Goal: Transaction & Acquisition: Purchase product/service

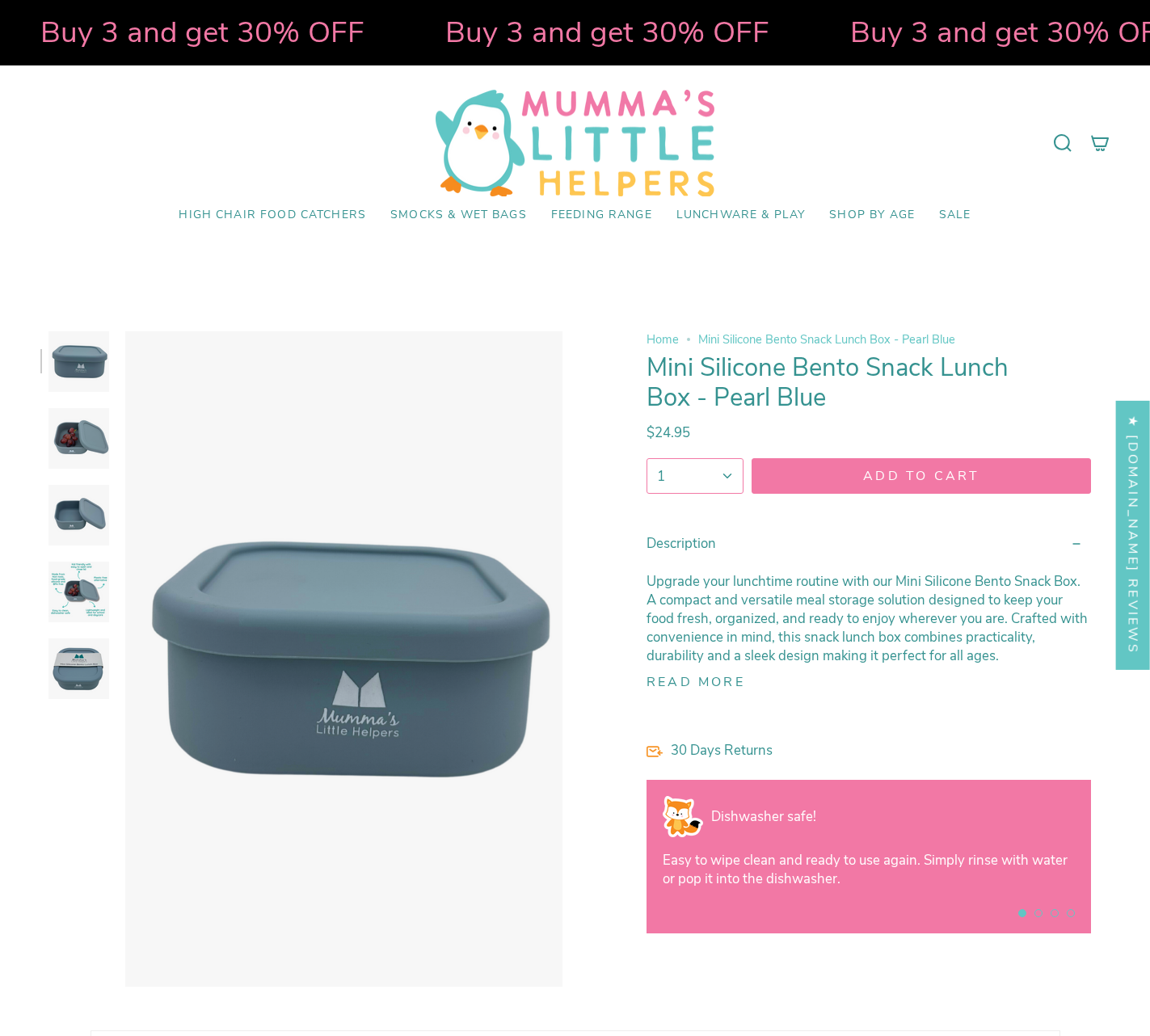
click at [82, 432] on img at bounding box center [78, 438] width 60 height 60
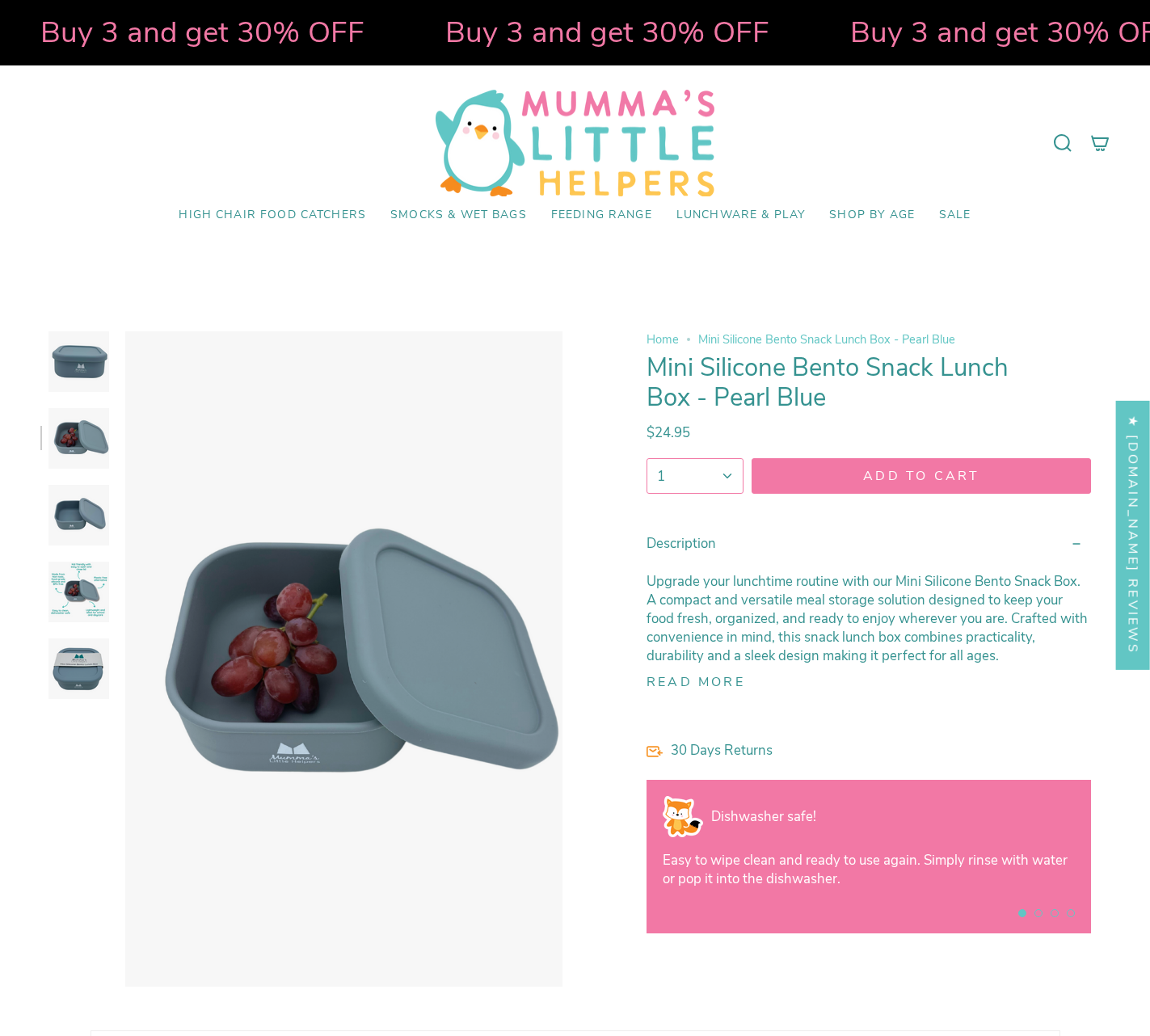
click at [81, 525] on img at bounding box center [78, 515] width 60 height 60
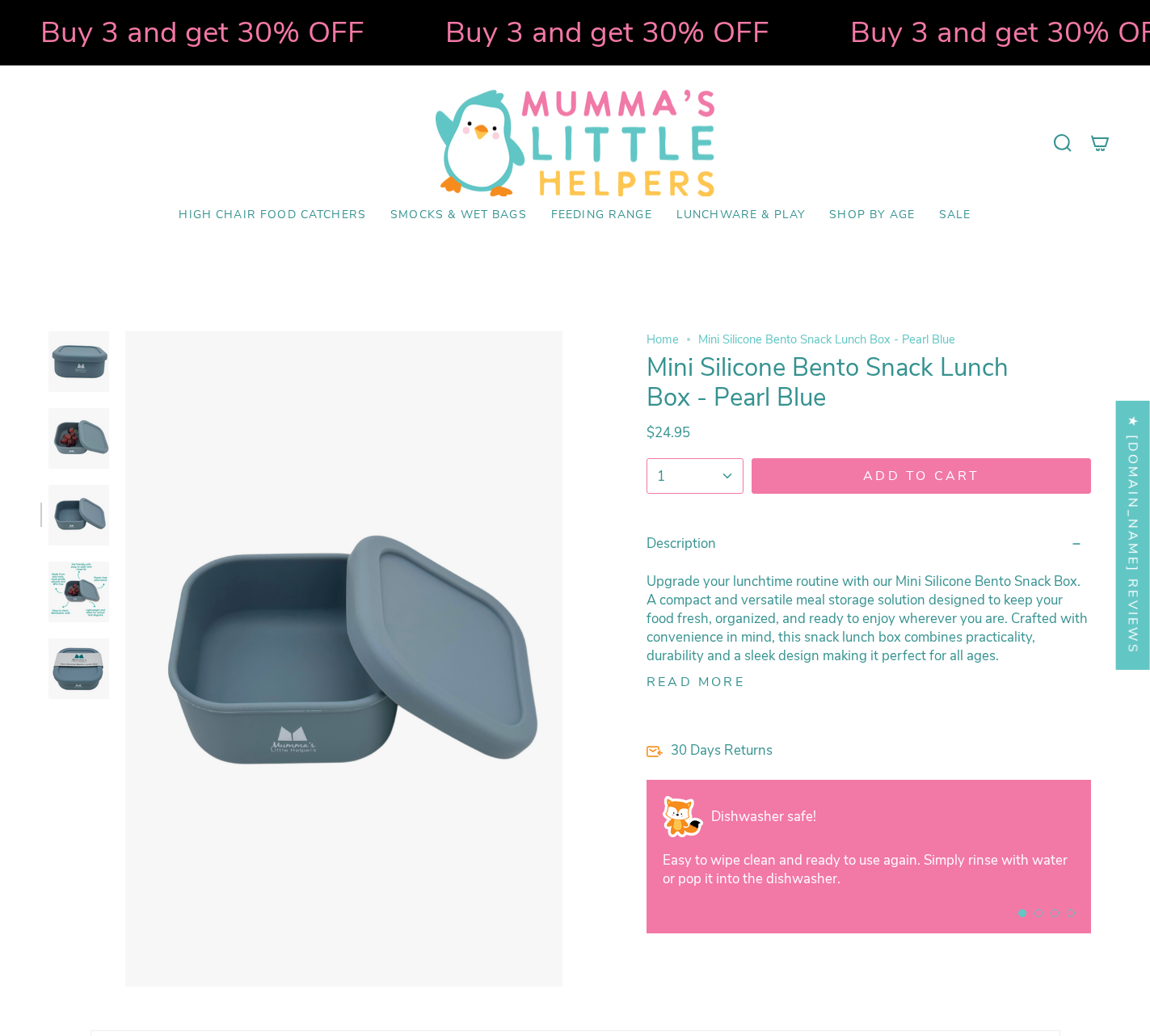
click at [81, 592] on img at bounding box center [78, 592] width 60 height 60
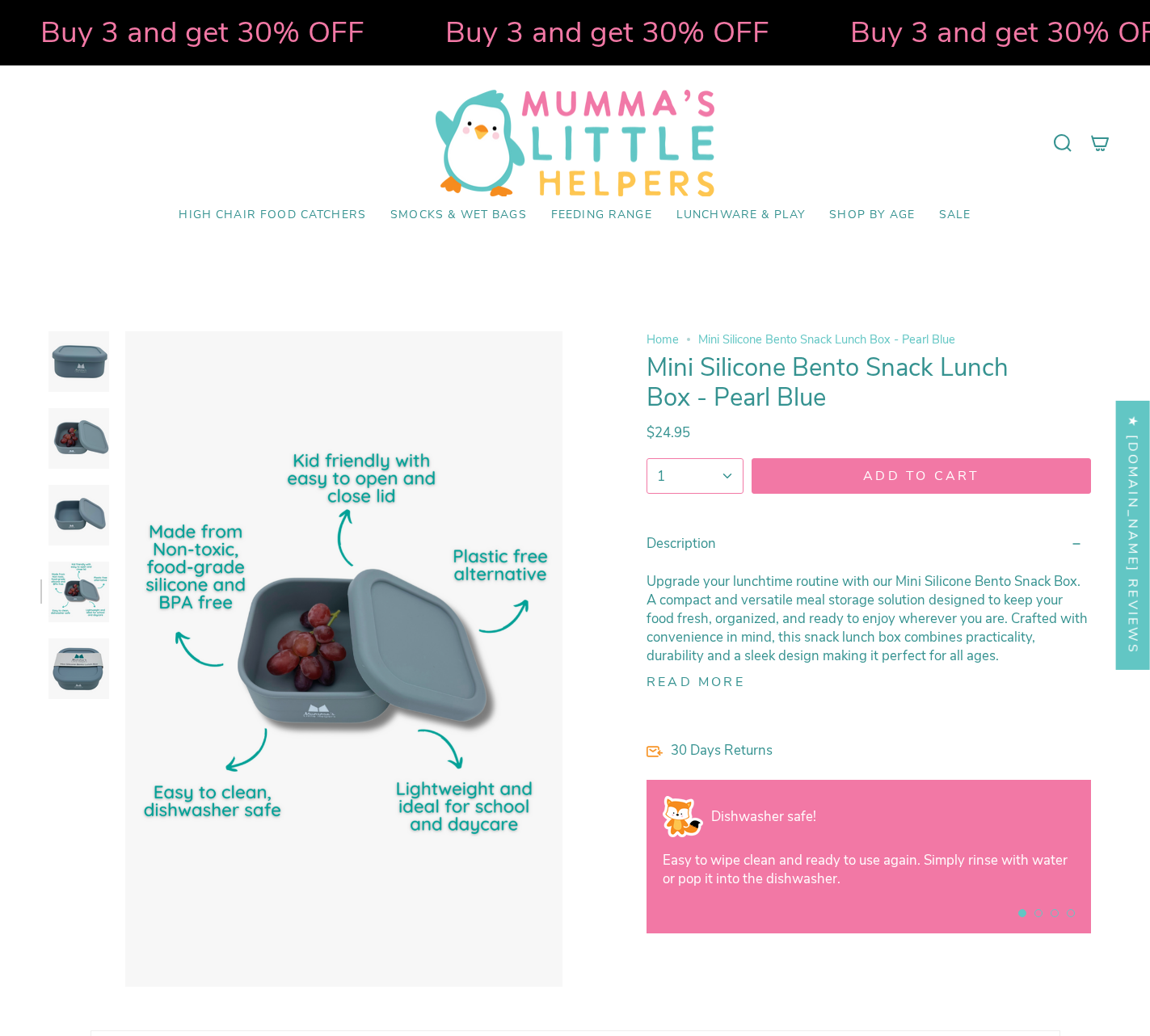
click at [72, 666] on img at bounding box center [78, 669] width 60 height 60
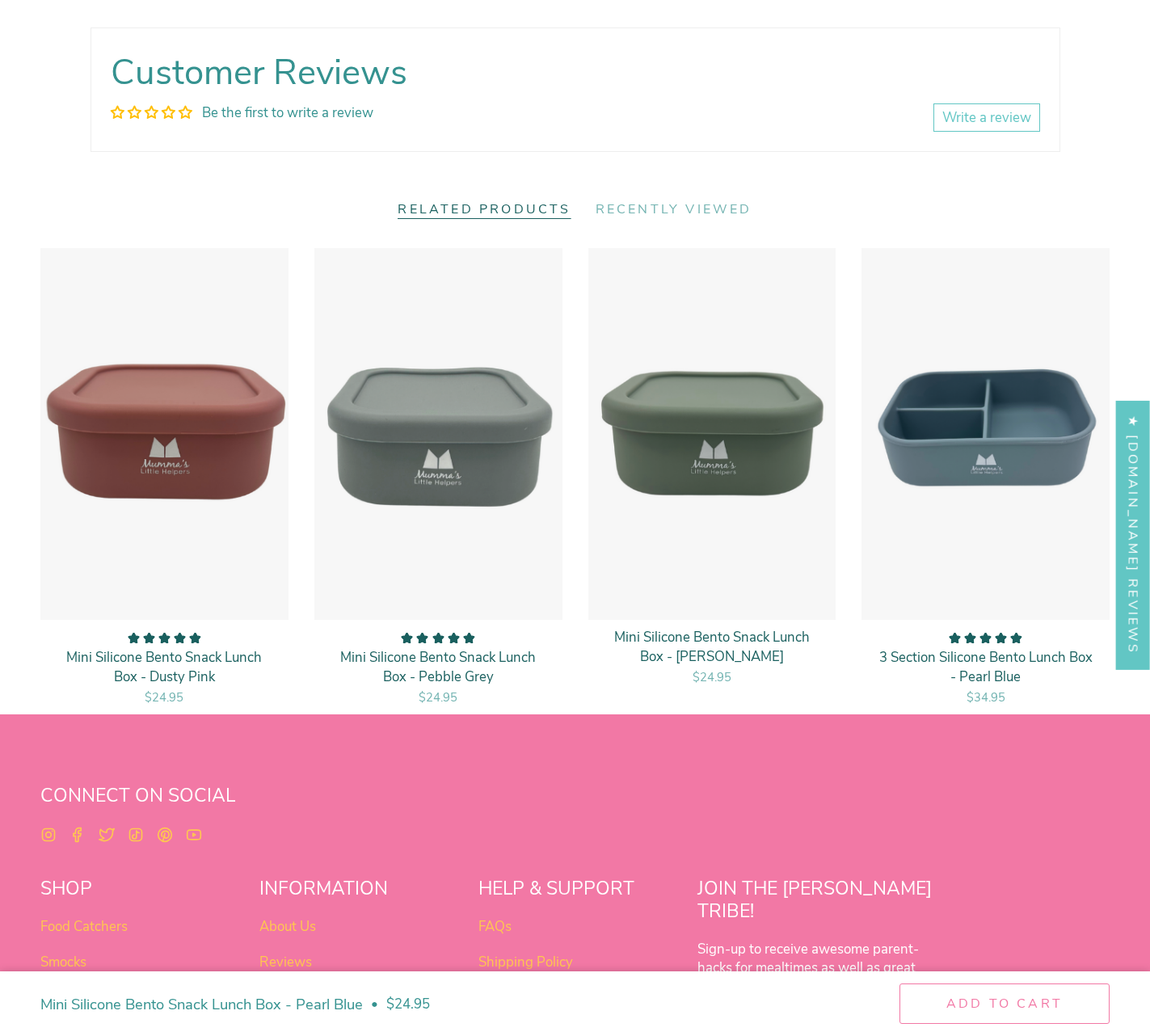
scroll to position [1086, 0]
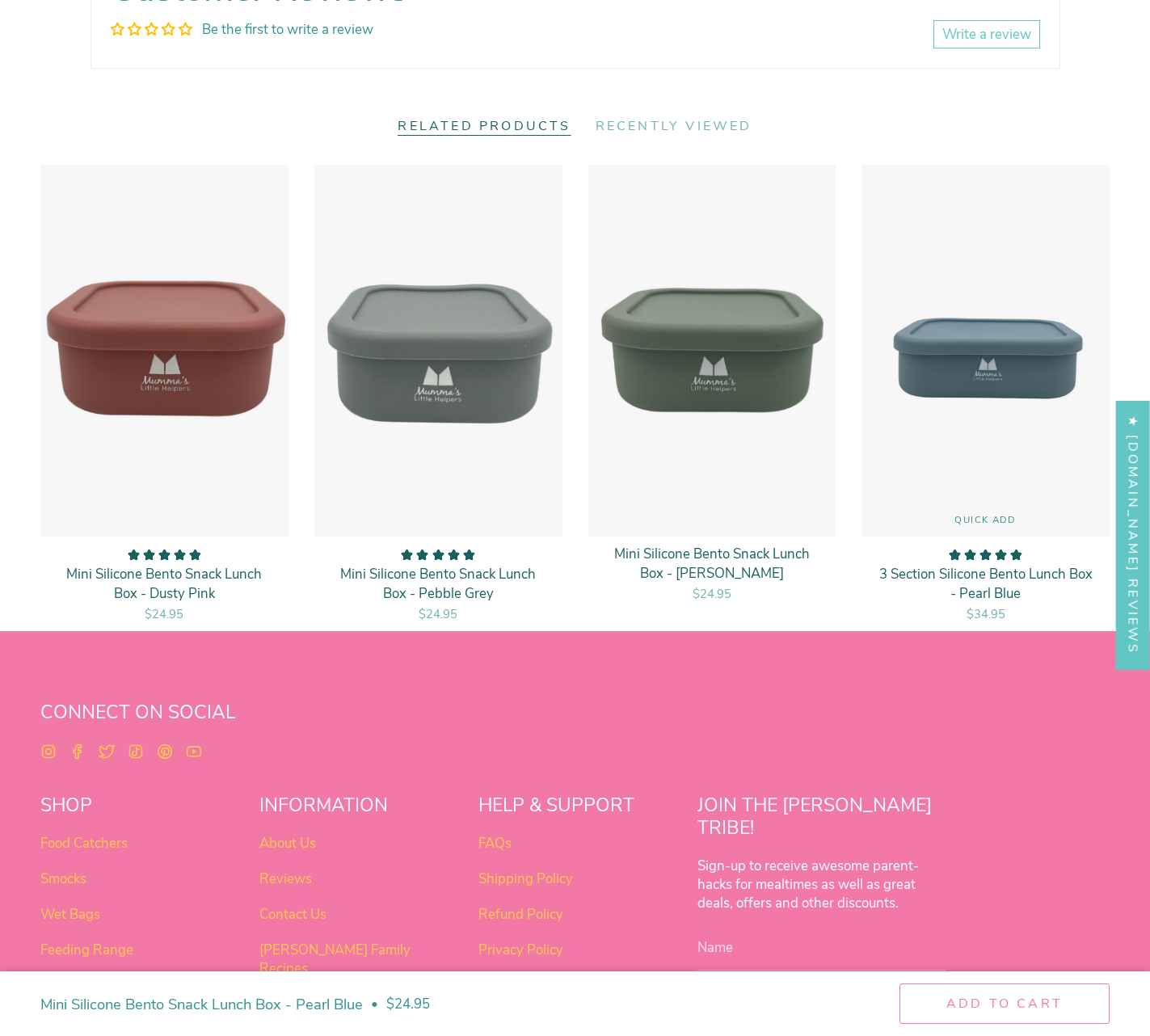
click at [918, 364] on img "3 Section Silicone Bento Lunch Box - Pearl Blue" at bounding box center [985, 351] width 250 height 374
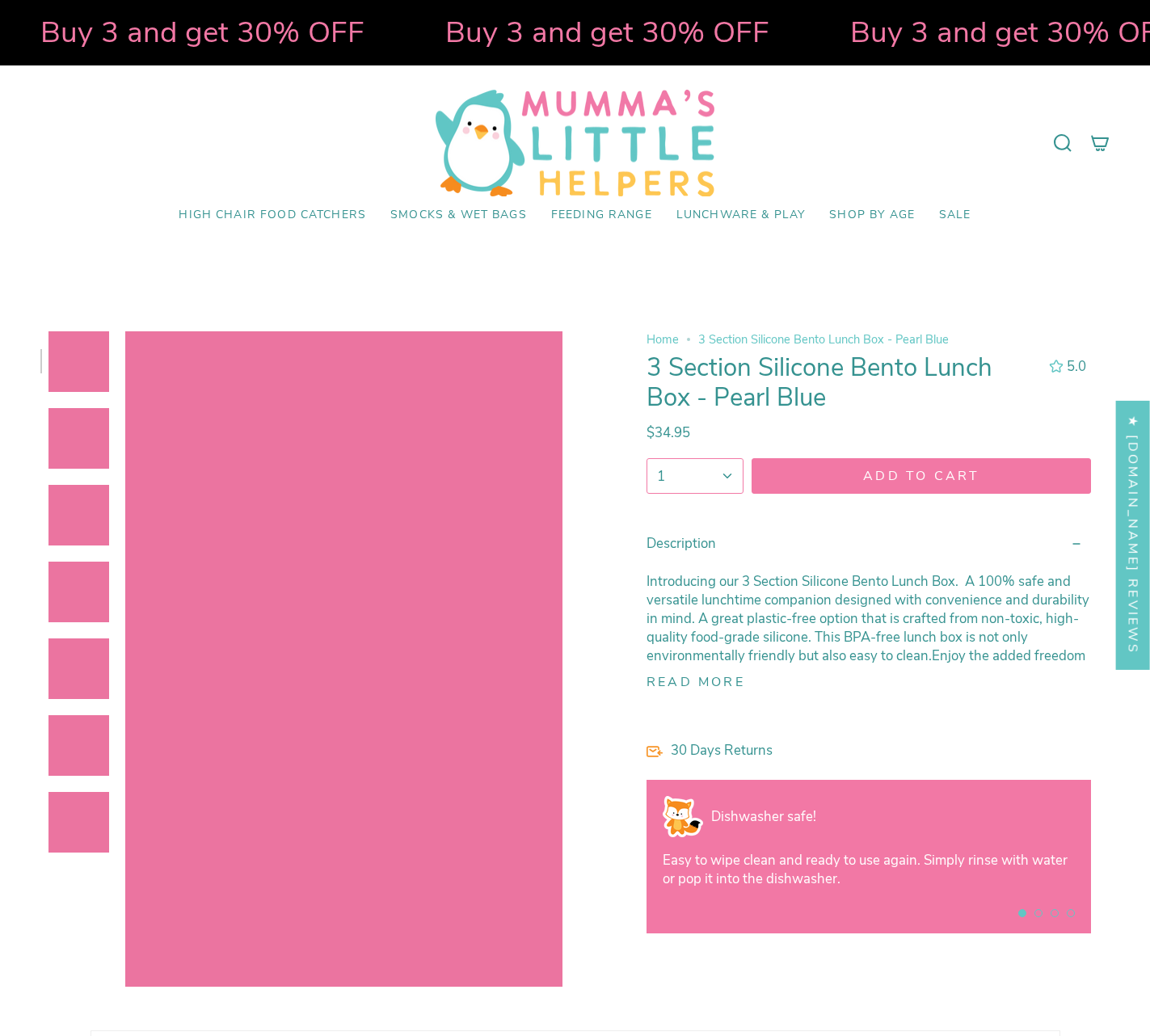
select select "pictures-first"
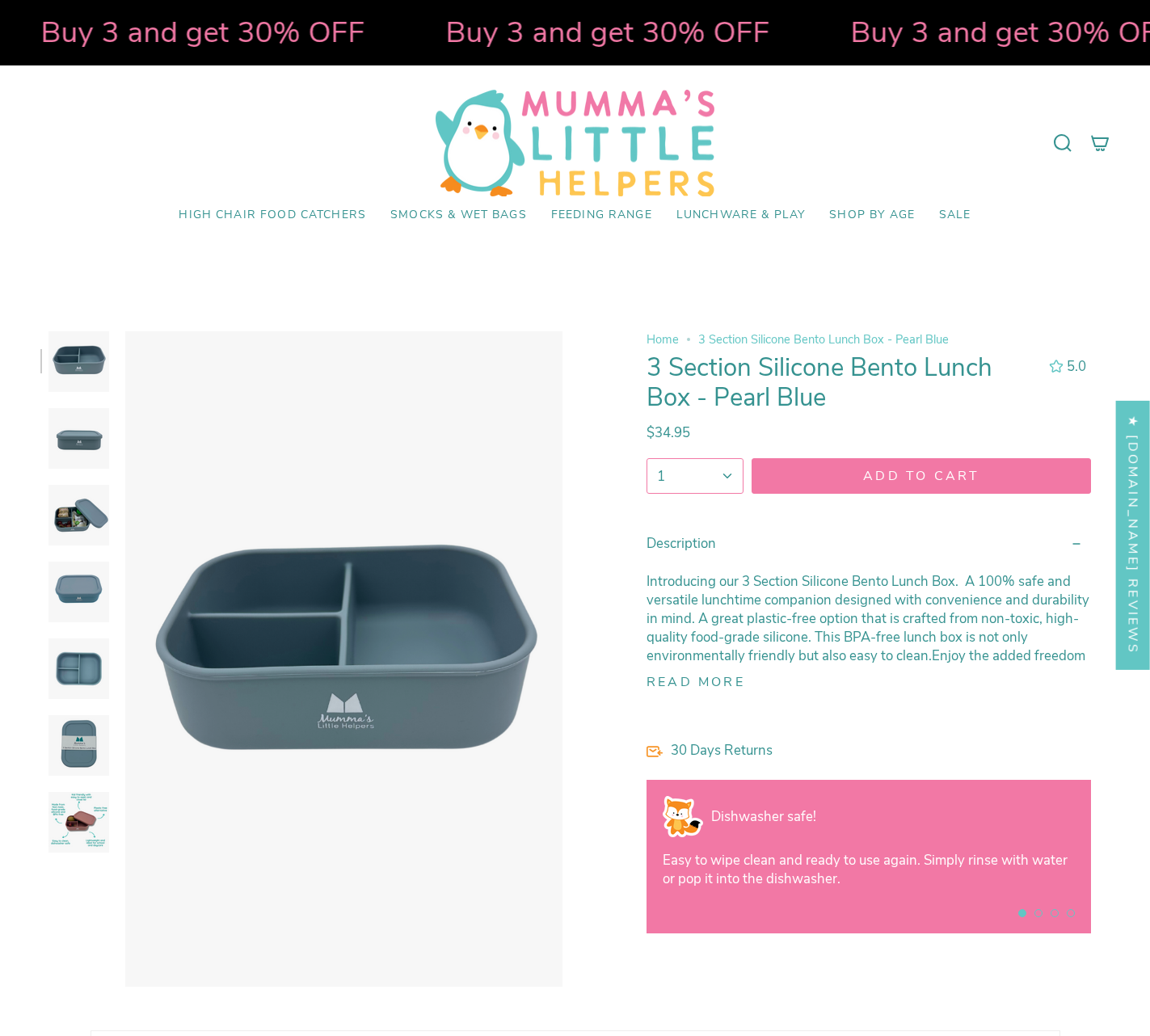
click at [82, 512] on img at bounding box center [78, 515] width 60 height 60
